Goal: Communication & Community: Answer question/provide support

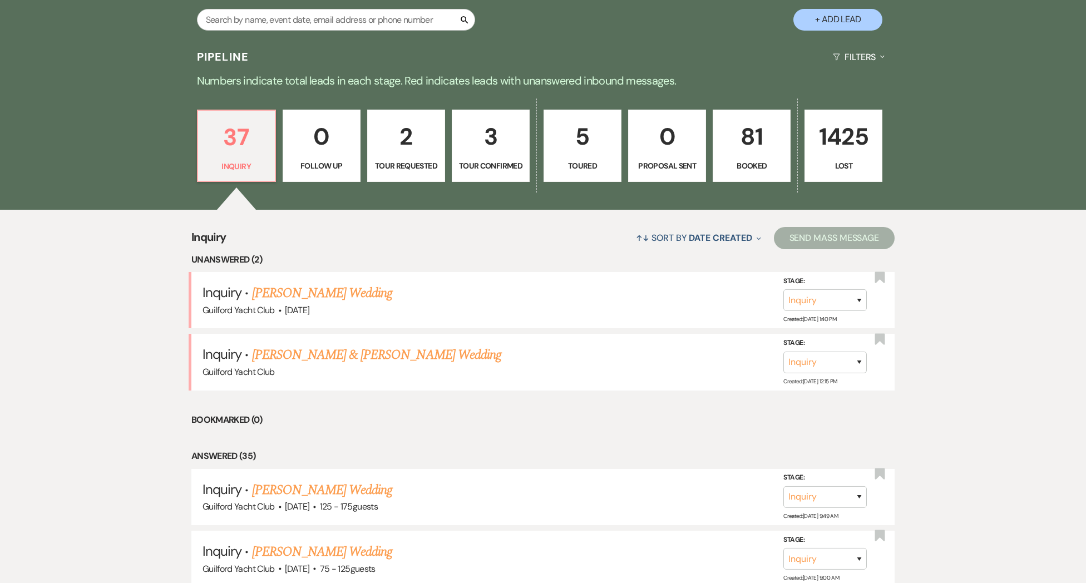
scroll to position [249, 0]
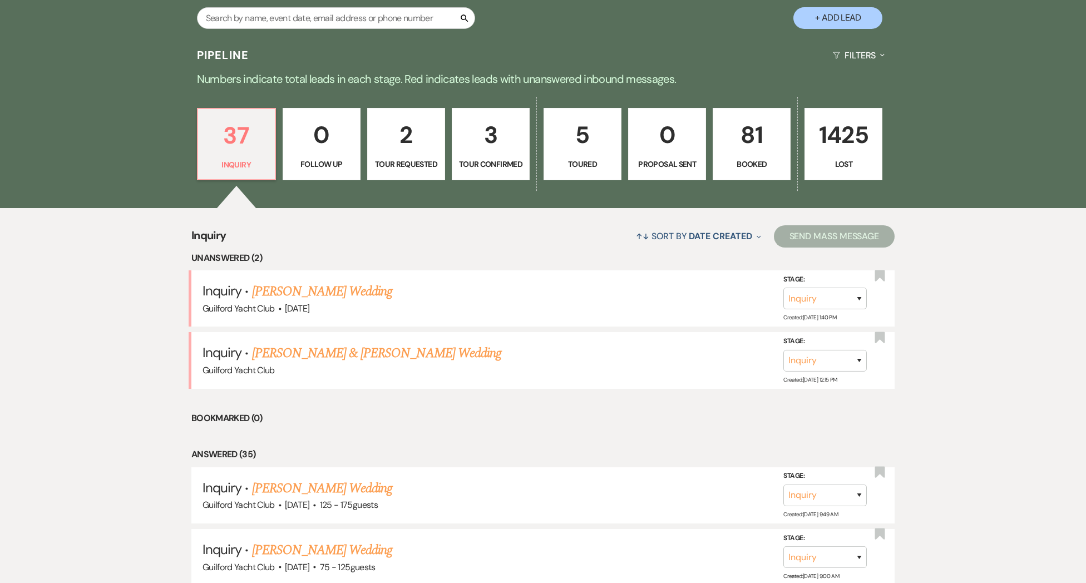
click at [342, 302] on link "[PERSON_NAME] Wedding" at bounding box center [322, 292] width 141 height 20
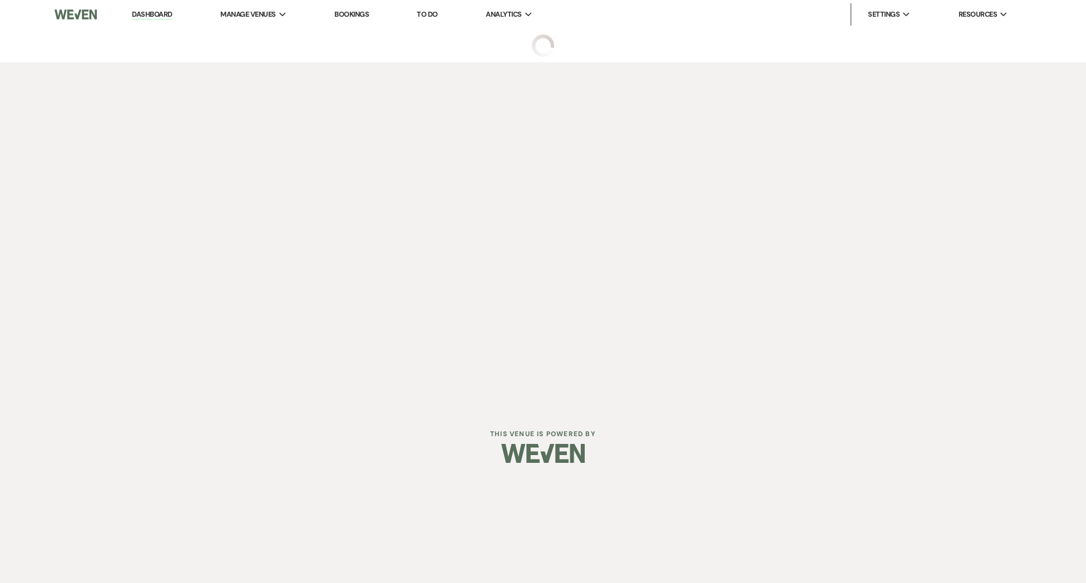
select select "5"
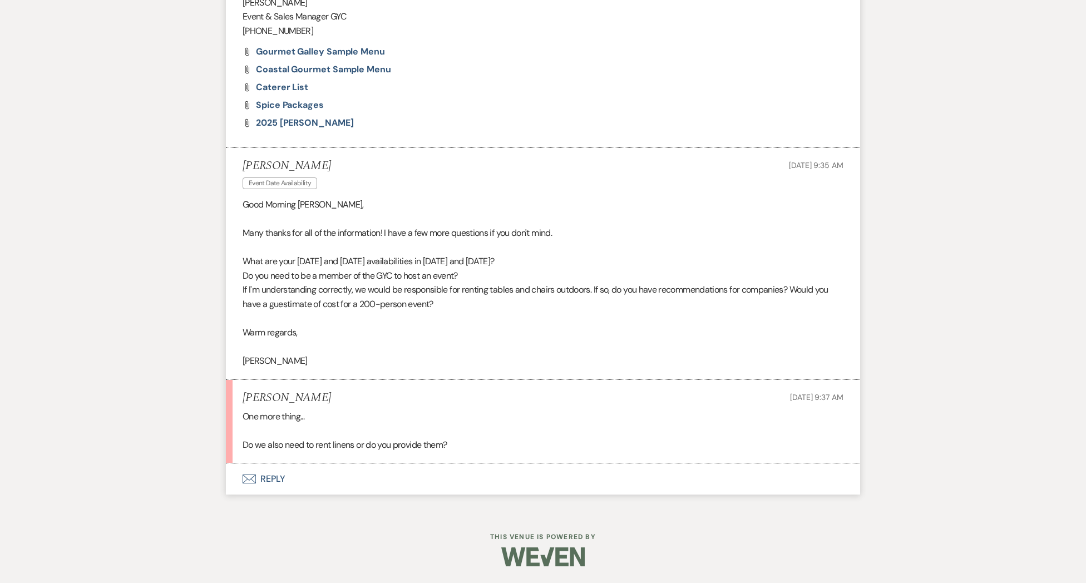
scroll to position [1090, 0]
click at [271, 480] on button "Envelope Reply" at bounding box center [543, 478] width 634 height 31
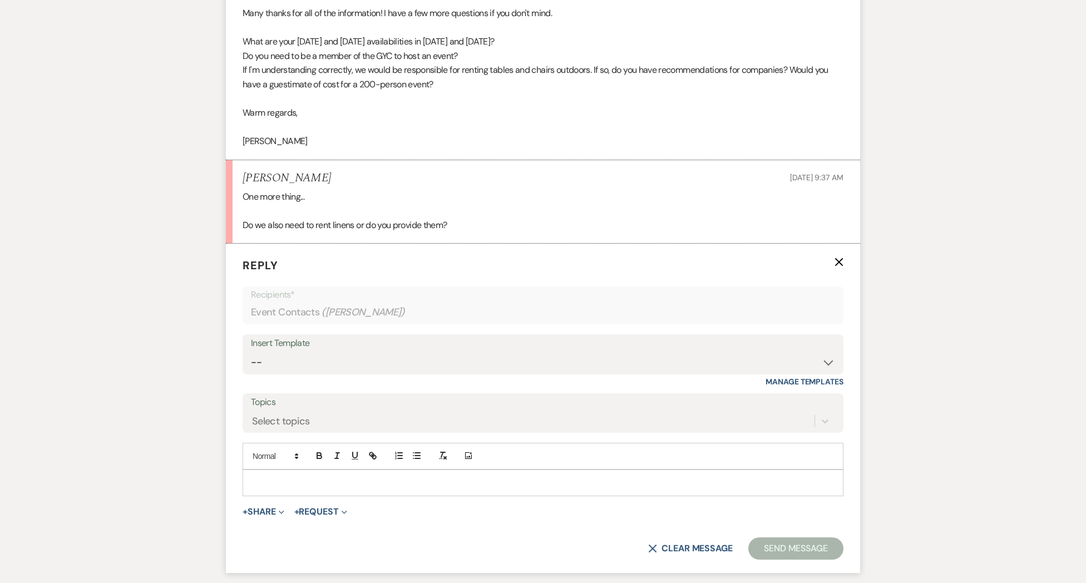
scroll to position [1302, 0]
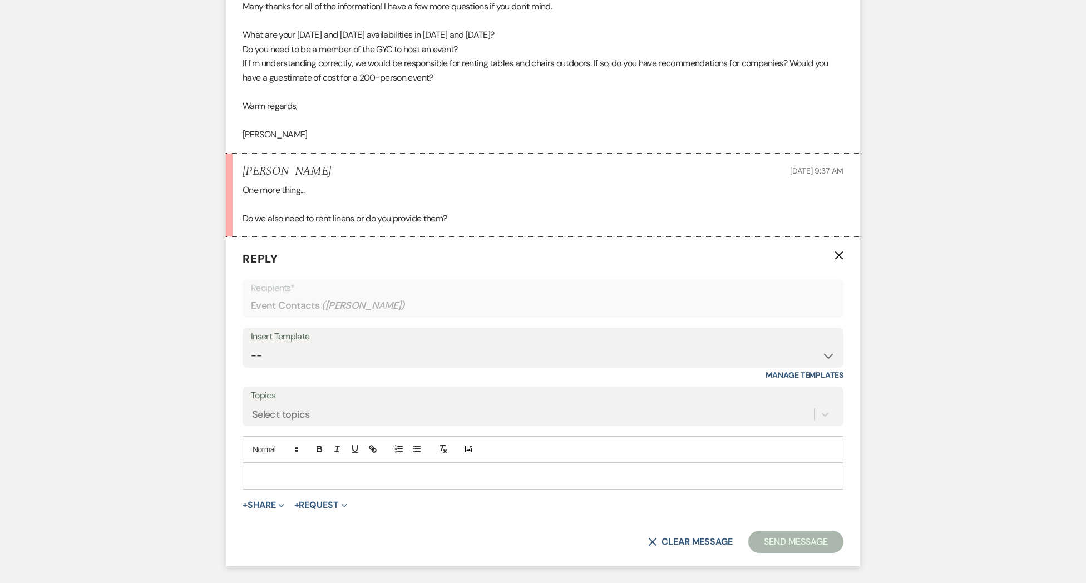
click at [265, 481] on div at bounding box center [543, 476] width 600 height 26
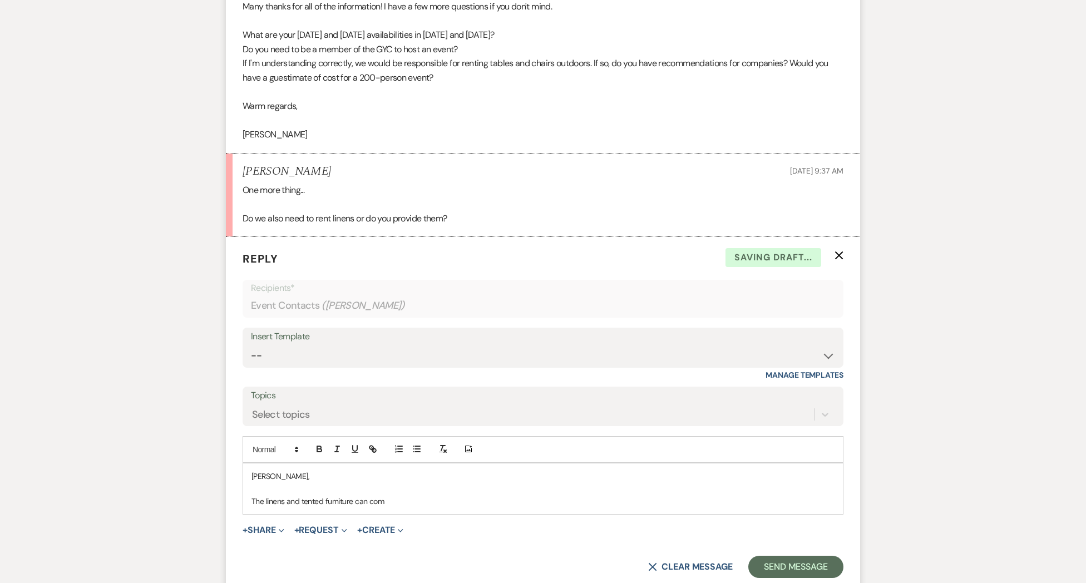
click at [286, 507] on p "The linens and tented furniture can com" at bounding box center [542, 501] width 583 height 12
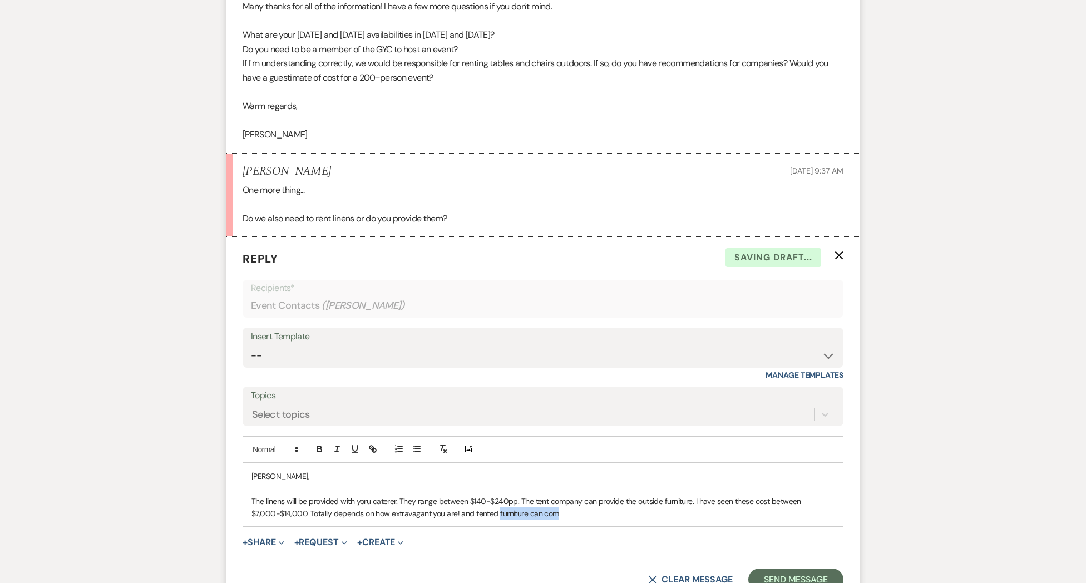
drag, startPoint x: 518, startPoint y: 525, endPoint x: 496, endPoint y: 526, distance: 22.3
click at [495, 520] on p "The linens will be provided with yoru caterer. They range between $140-$240pp. …" at bounding box center [542, 507] width 583 height 25
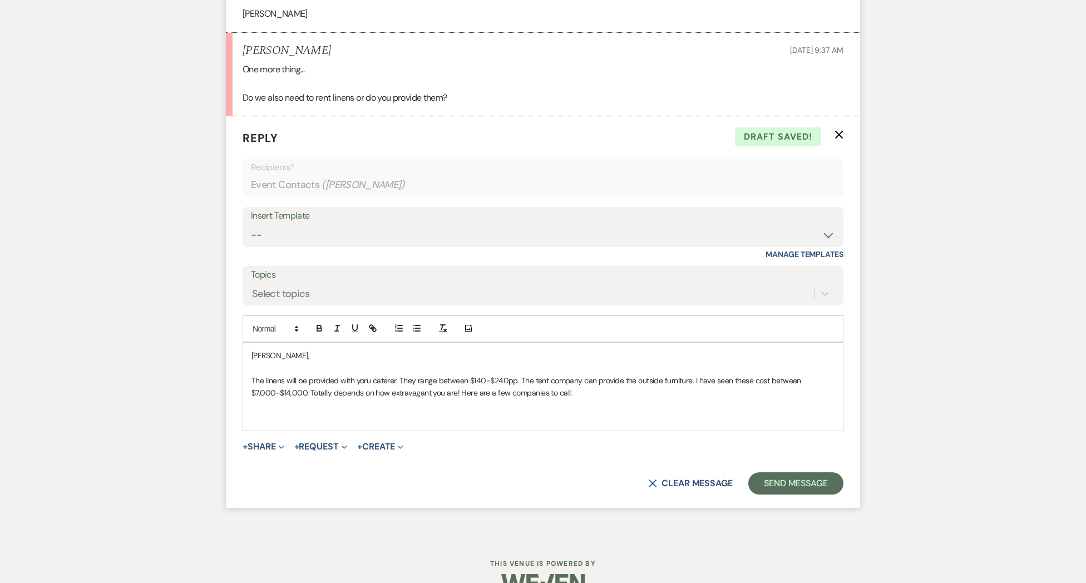
scroll to position [1463, 0]
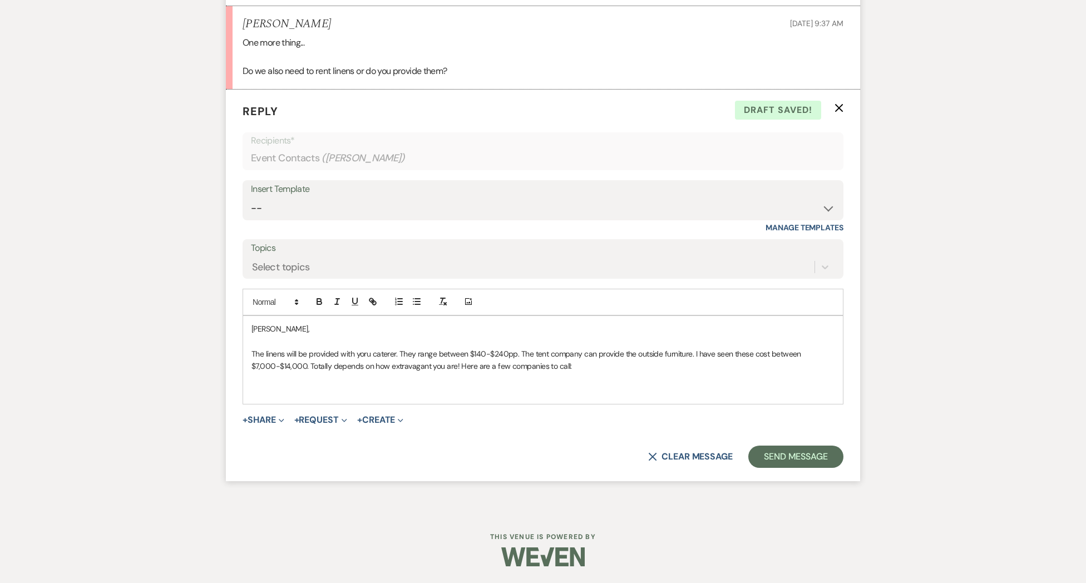
click at [587, 364] on p "The linens will be provided with yoru caterer. They range between $140-$240pp. …" at bounding box center [542, 360] width 583 height 25
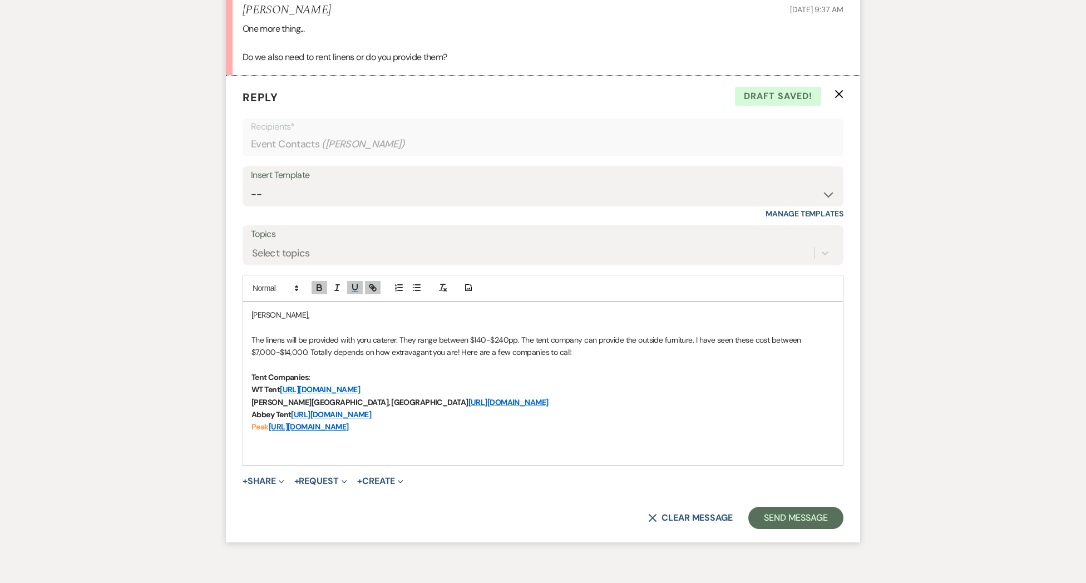
click at [356, 355] on p "The linens will be provided with yoru caterer. They range between $140-$240pp. …" at bounding box center [542, 346] width 583 height 25
click at [585, 359] on p "The linens will be provided by your caterer. They range between $140-$240pp. Th…" at bounding box center [542, 346] width 583 height 25
click at [251, 352] on p "The linens will be provided by your caterer. They range between $140-$240pp. Th…" at bounding box center [542, 346] width 583 height 25
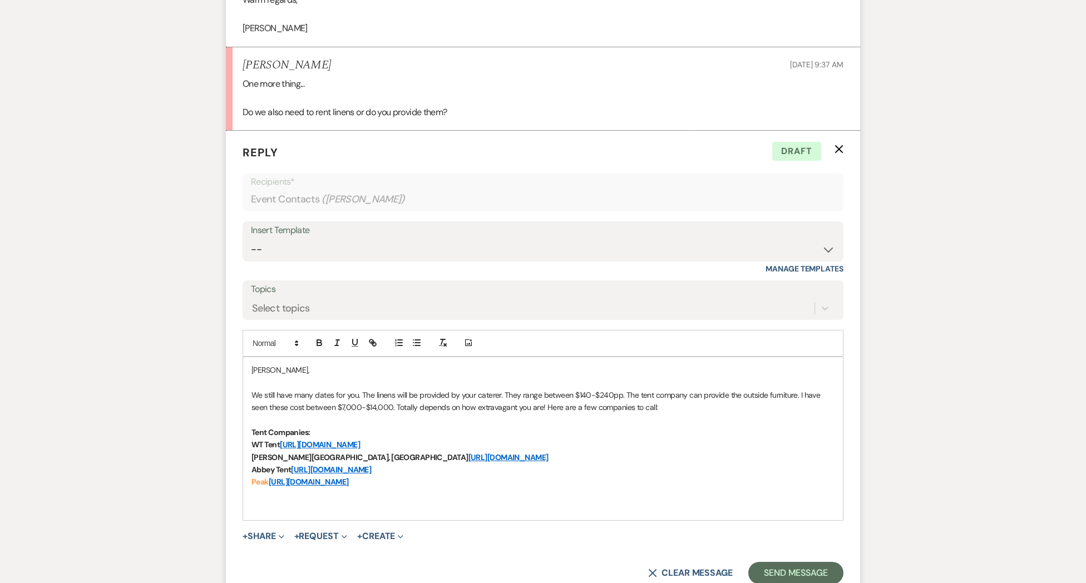
scroll to position [1538, 0]
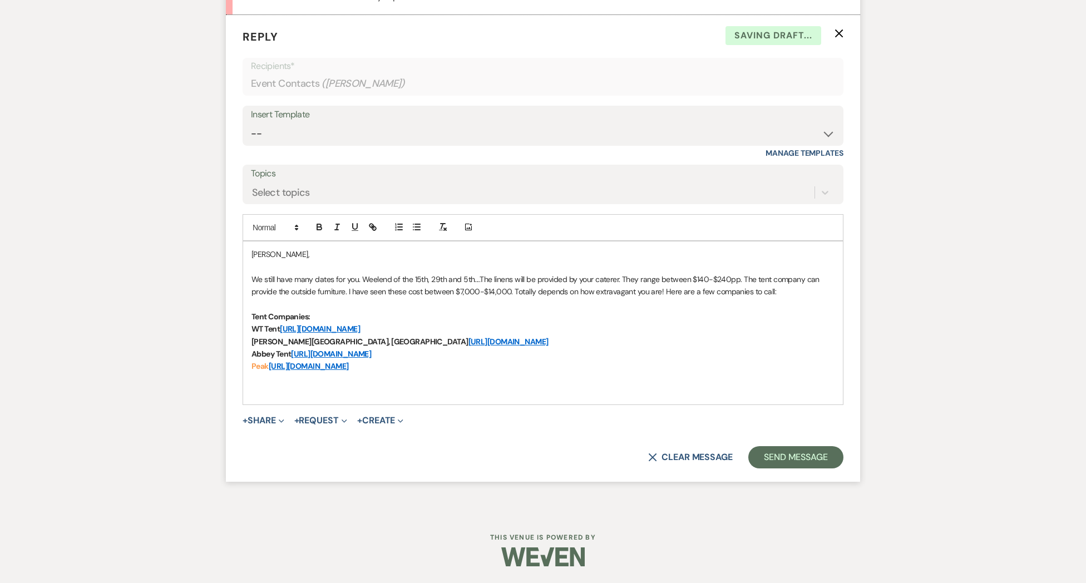
drag, startPoint x: 376, startPoint y: 279, endPoint x: 397, endPoint y: 284, distance: 21.7
click at [377, 280] on p "We still have many dates for you. Weelend of the 15th, 29th and 5th....The line…" at bounding box center [542, 285] width 583 height 25
click at [406, 294] on p "We still have many dates for you. Weekend of the 15th, 29th and 5th....The line…" at bounding box center [542, 285] width 583 height 25
click at [622, 281] on p "We still have many dates for you. Weekend of the 15th, 29th and 5th....The line…" at bounding box center [542, 285] width 583 height 25
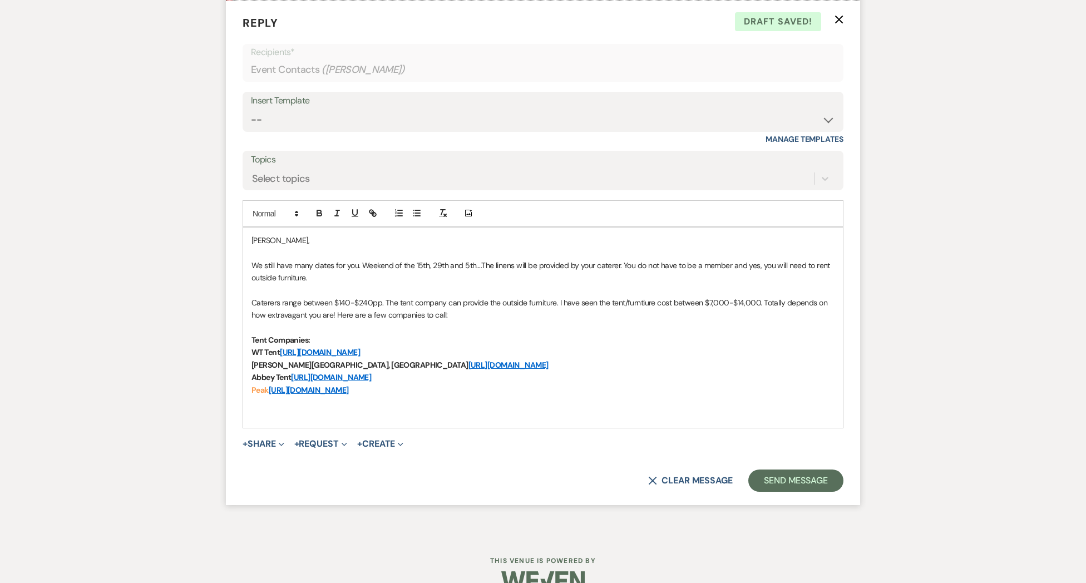
click at [646, 319] on p "Caterers range between $140-$240pp. The tent company can provide the outside fu…" at bounding box center [542, 309] width 583 height 25
click at [648, 346] on p "Tent Companies:" at bounding box center [542, 340] width 583 height 12
click at [455, 396] on p "Peak [URL][DOMAIN_NAME]" at bounding box center [542, 390] width 583 height 12
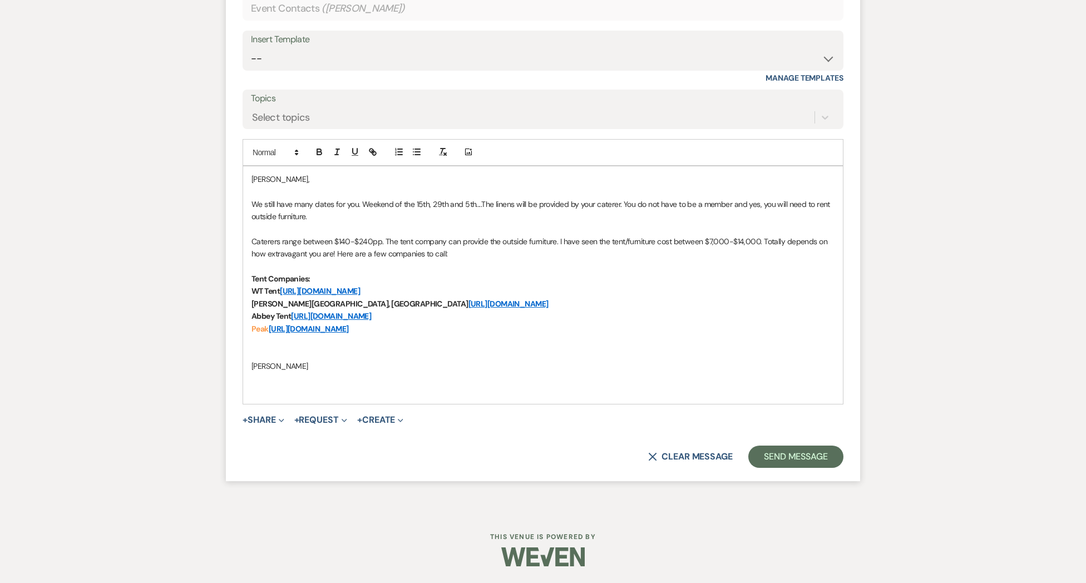
scroll to position [1613, 0]
drag, startPoint x: 798, startPoint y: 455, endPoint x: 786, endPoint y: 441, distance: 18.1
click at [798, 455] on button "Send Message" at bounding box center [795, 457] width 95 height 22
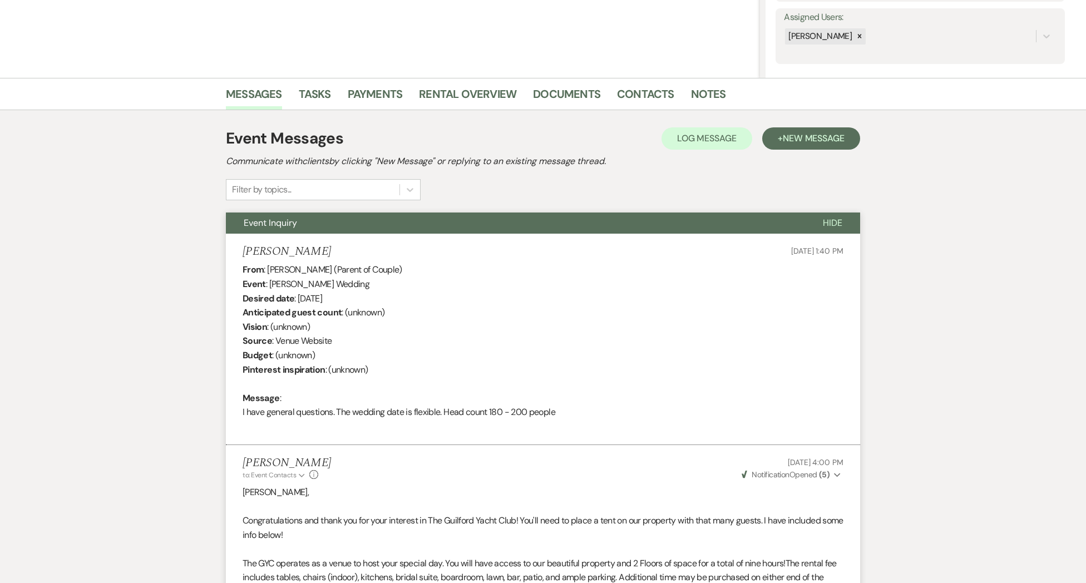
scroll to position [0, 0]
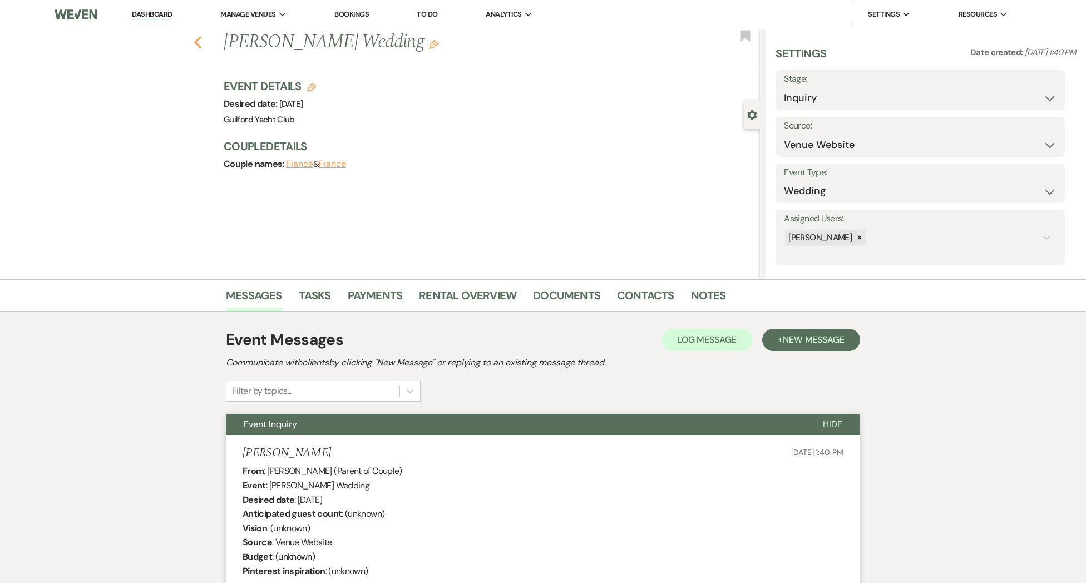
click at [198, 43] on icon "Previous" at bounding box center [198, 42] width 8 height 13
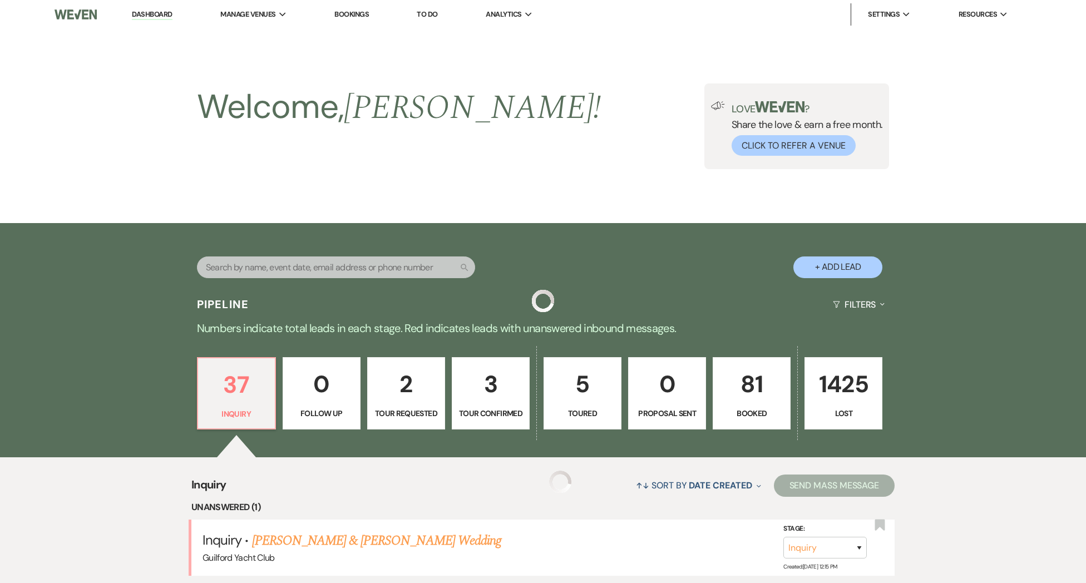
scroll to position [249, 0]
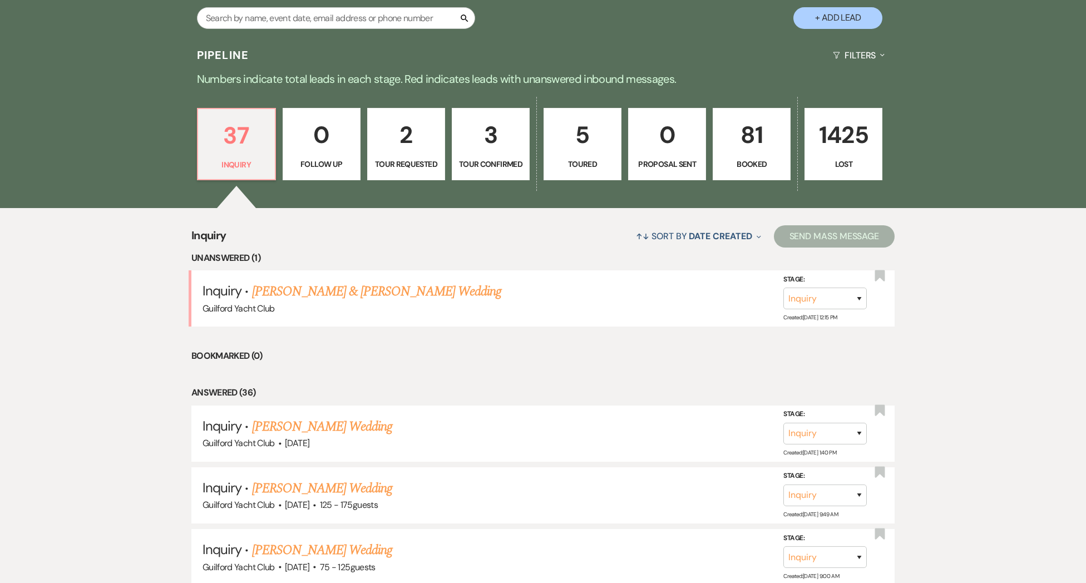
drag, startPoint x: 298, startPoint y: 303, endPoint x: 292, endPoint y: 303, distance: 5.6
click at [298, 302] on link "[PERSON_NAME] & [PERSON_NAME] Wedding" at bounding box center [376, 292] width 249 height 20
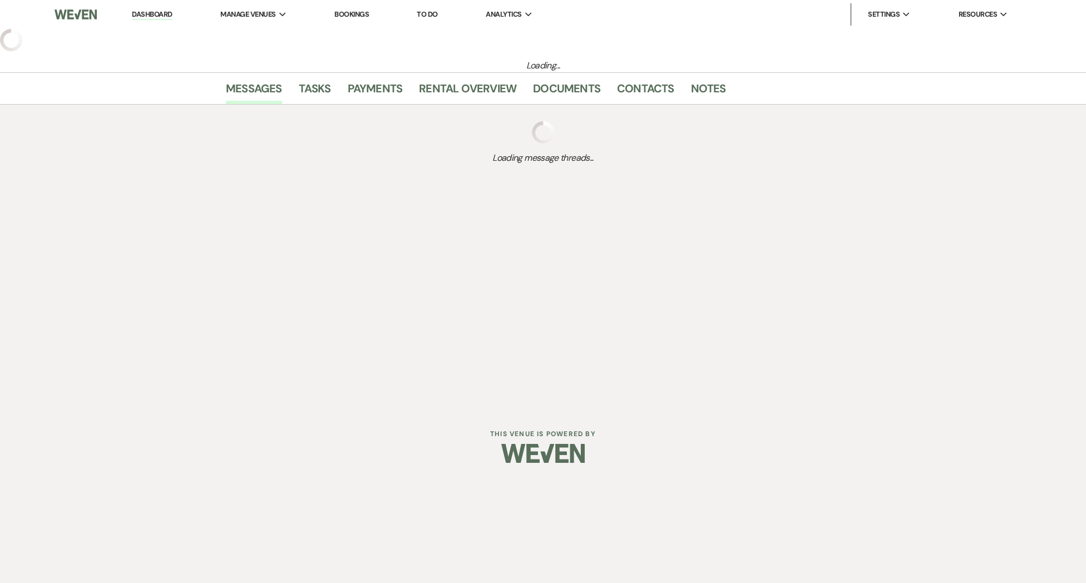
select select "22"
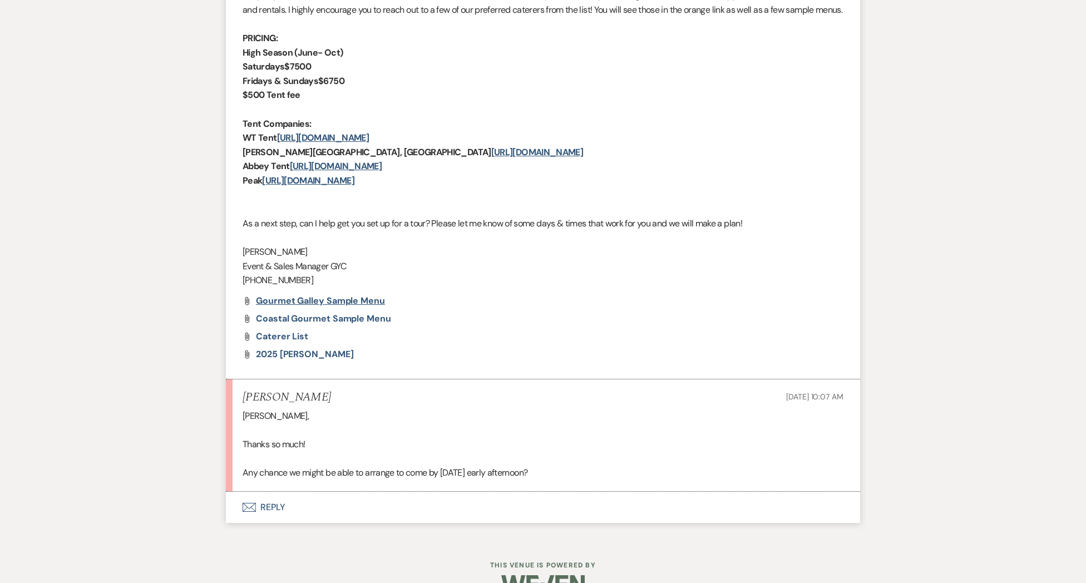
scroll to position [657, 0]
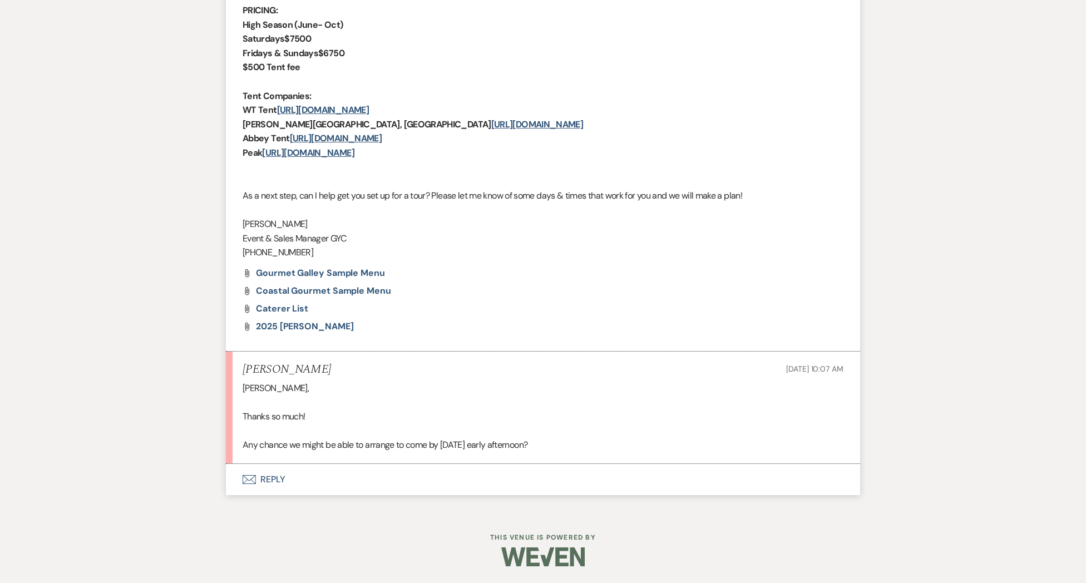
click at [275, 474] on button "Envelope Reply" at bounding box center [543, 479] width 634 height 31
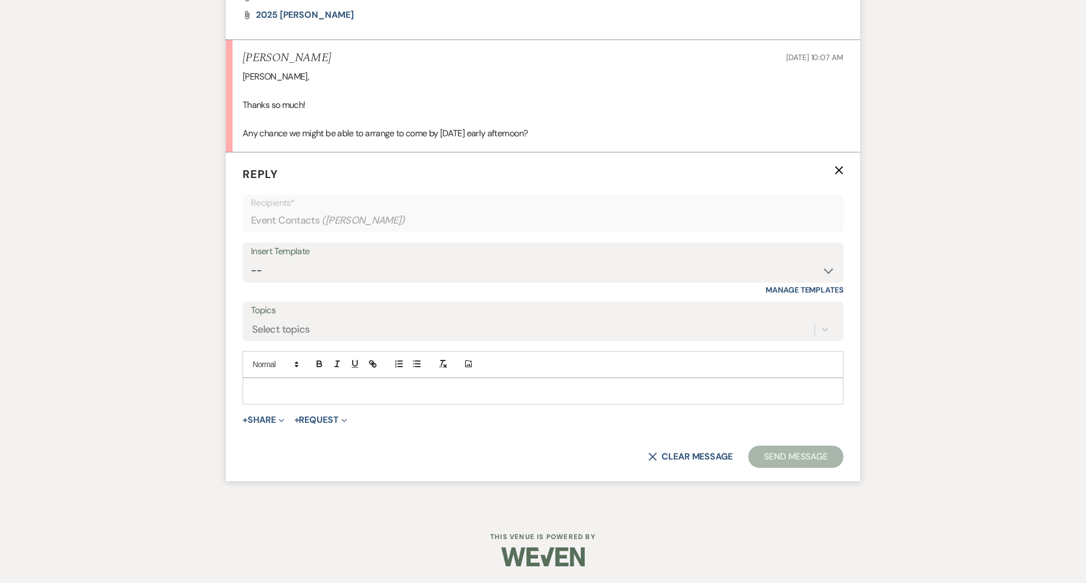
scroll to position [968, 0]
click at [264, 392] on p at bounding box center [542, 391] width 583 height 12
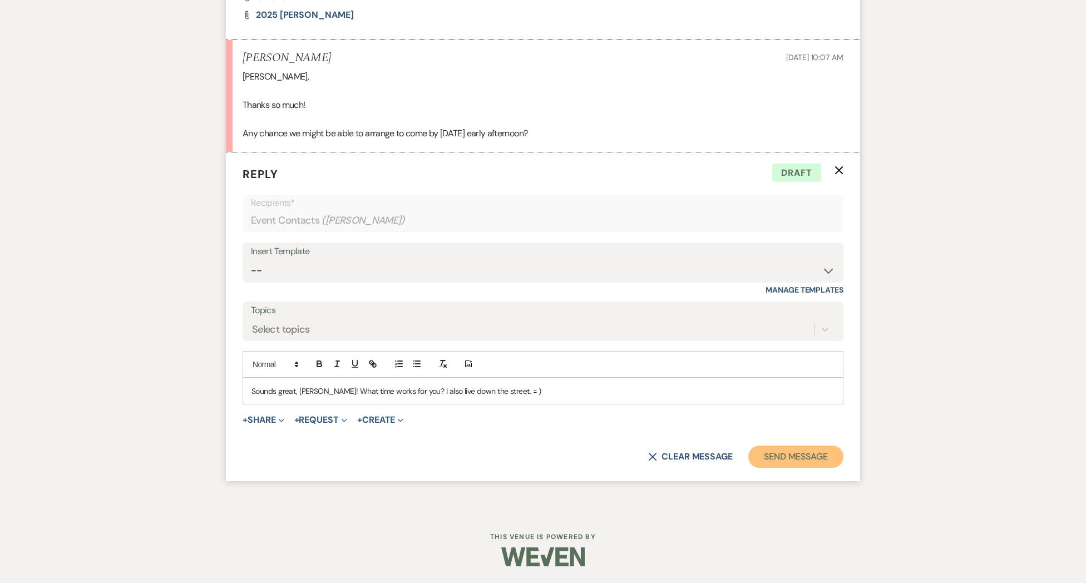
click at [793, 456] on button "Send Message" at bounding box center [795, 457] width 95 height 22
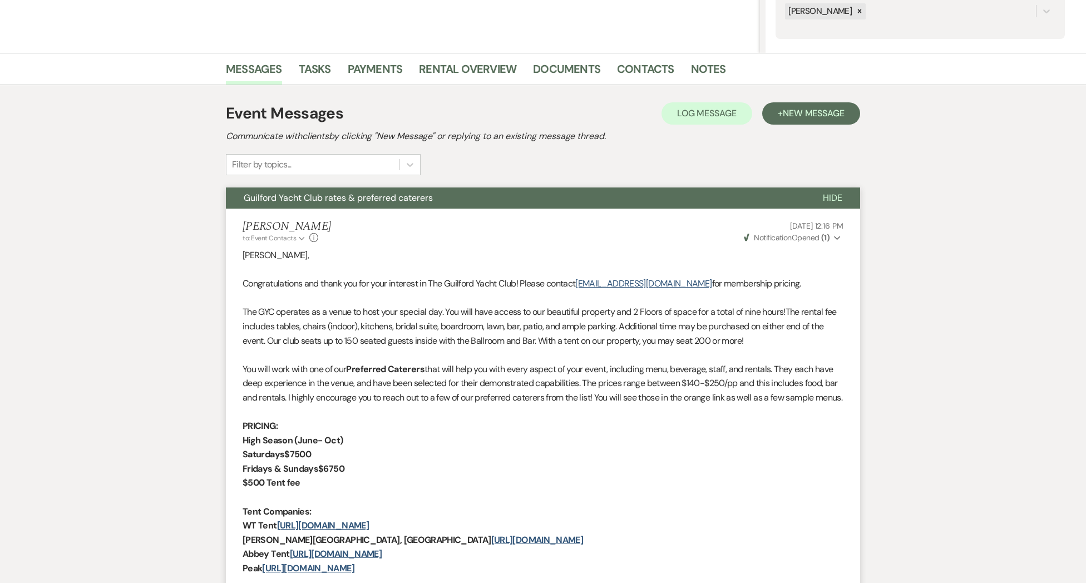
scroll to position [0, 0]
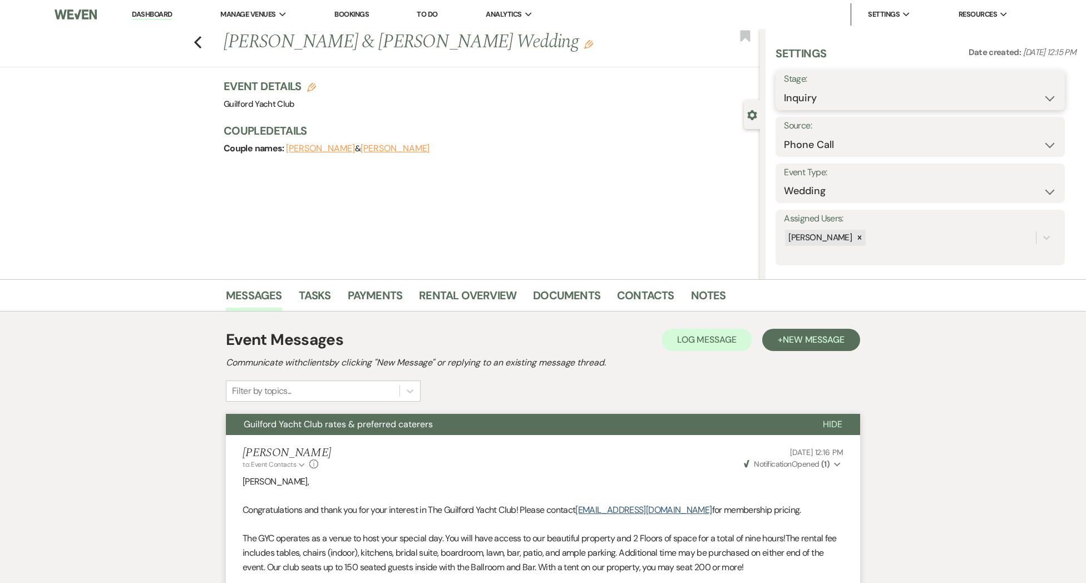
click at [814, 101] on select "Inquiry Follow Up Tour Requested Tour Confirmed Toured Proposal Sent Booked Lost" at bounding box center [920, 98] width 273 height 22
select select "2"
click at [784, 87] on select "Inquiry Follow Up Tour Requested Tour Confirmed Toured Proposal Sent Booked Lost" at bounding box center [920, 98] width 273 height 22
drag, startPoint x: 1045, startPoint y: 95, endPoint x: 991, endPoint y: 92, distance: 54.0
click at [1045, 95] on button "Save" at bounding box center [1034, 90] width 63 height 22
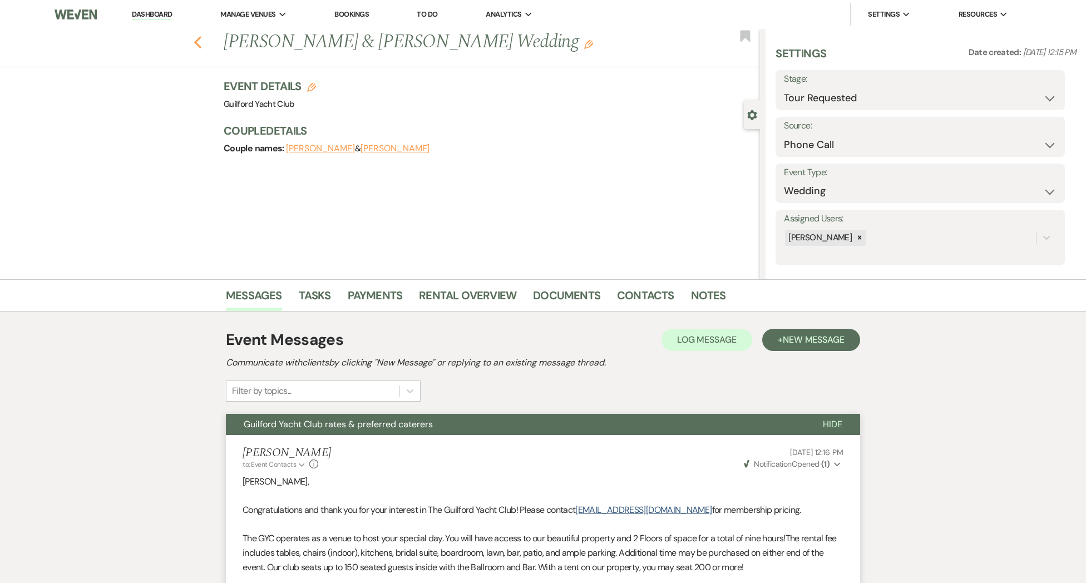
click at [200, 46] on icon "Previous" at bounding box center [198, 42] width 8 height 13
